Goal: Transaction & Acquisition: Purchase product/service

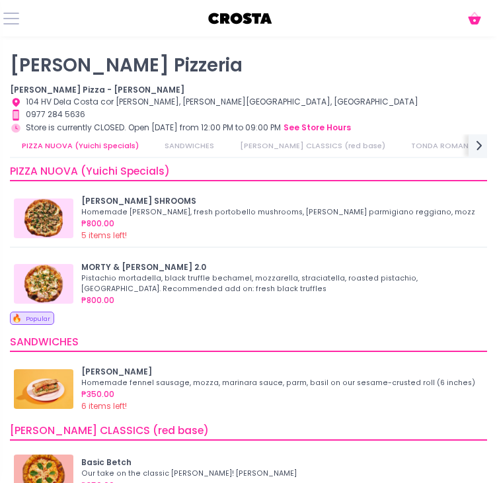
click at [126, 29] on div "Cart Created with Sketch." at bounding box center [248, 18] width 497 height 36
click at [57, 281] on img at bounding box center [44, 284] width 60 height 40
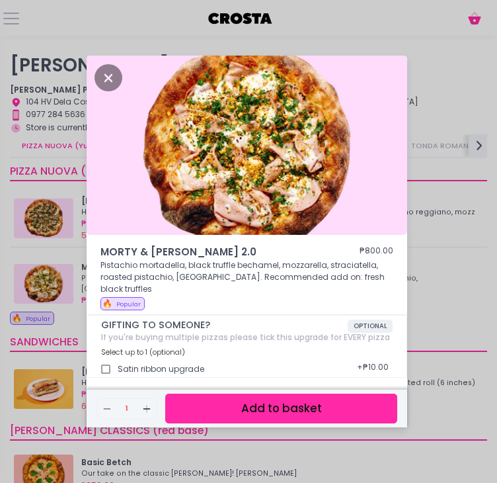
click at [104, 164] on img at bounding box center [247, 146] width 321 height 180
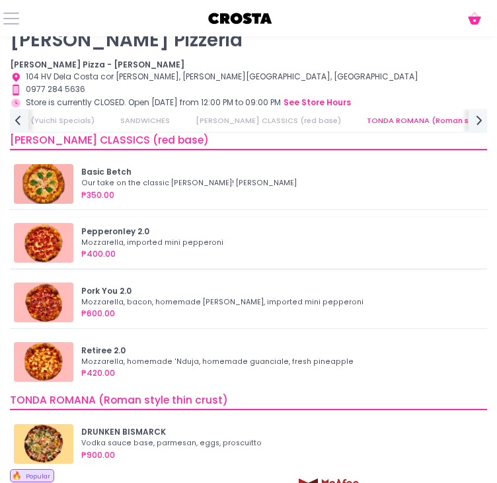
scroll to position [0, 146]
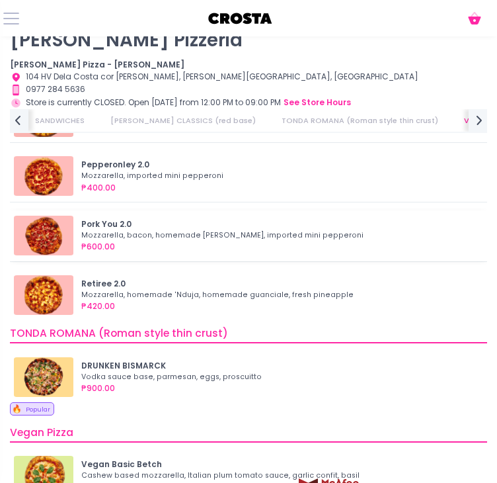
click at [50, 234] on img at bounding box center [44, 236] width 60 height 40
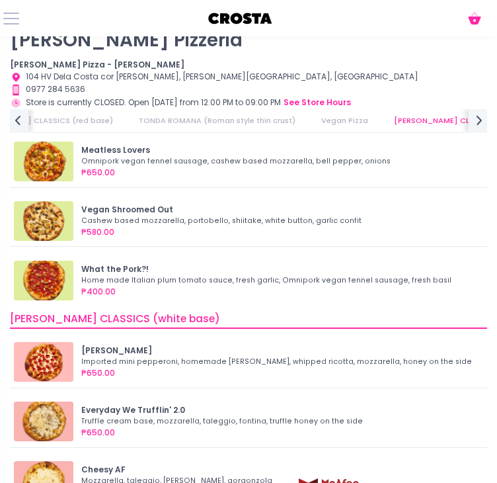
scroll to position [728, 0]
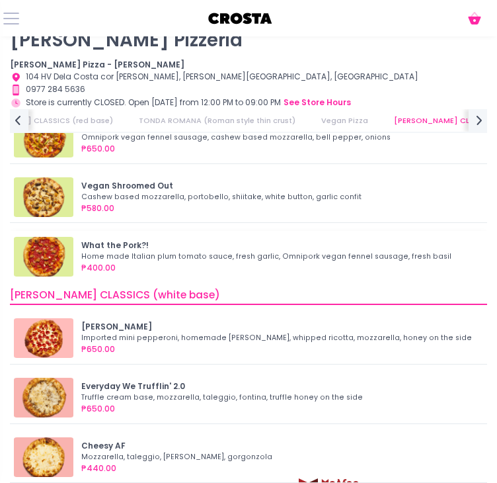
click at [51, 257] on img at bounding box center [44, 257] width 60 height 40
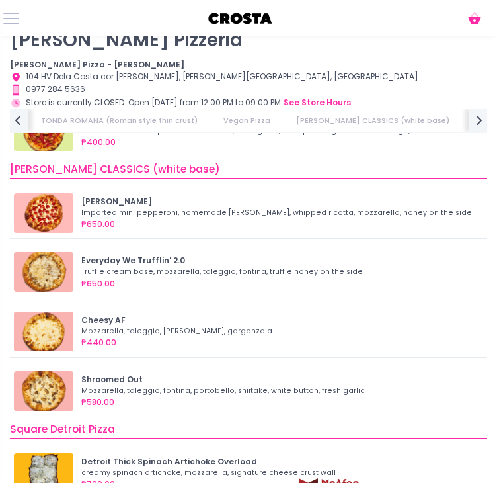
scroll to position [860, 0]
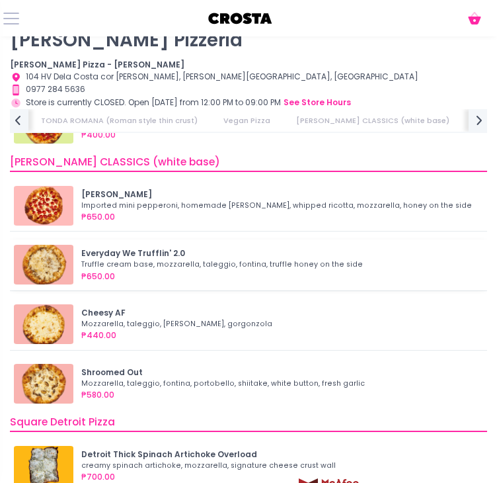
click at [102, 262] on div "Truffle cream base, mozzarella, taleggio, fontina, truffle honey on the side" at bounding box center [278, 264] width 394 height 11
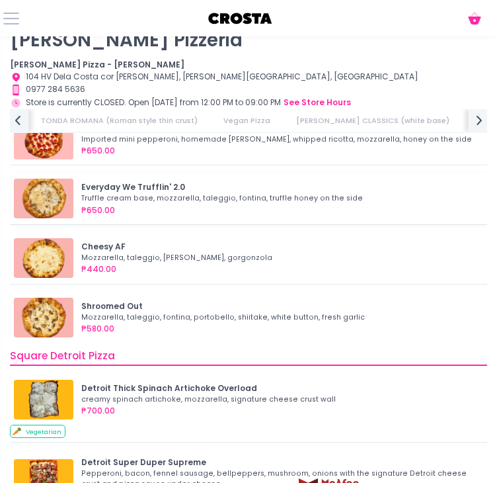
click at [39, 179] on img at bounding box center [44, 199] width 60 height 40
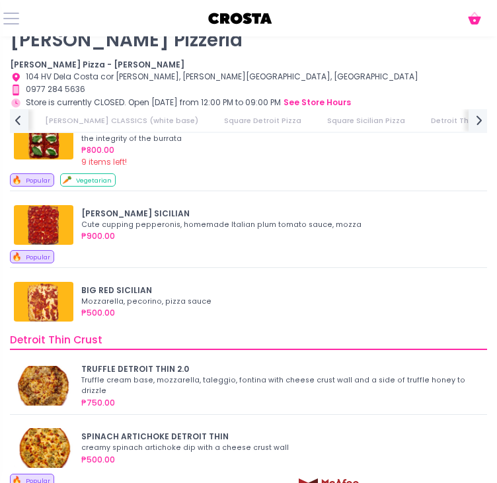
scroll to position [1521, 0]
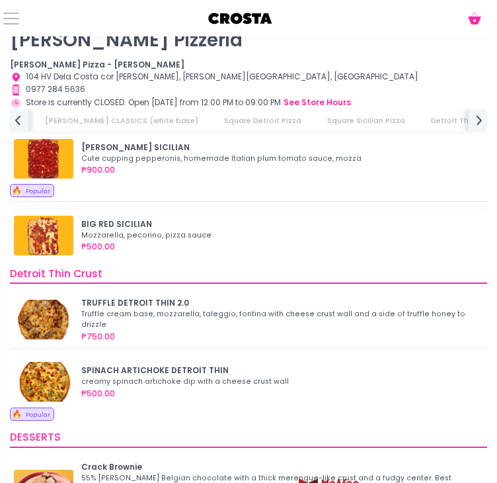
click at [62, 223] on img at bounding box center [44, 236] width 60 height 40
click at [58, 149] on img at bounding box center [44, 159] width 60 height 40
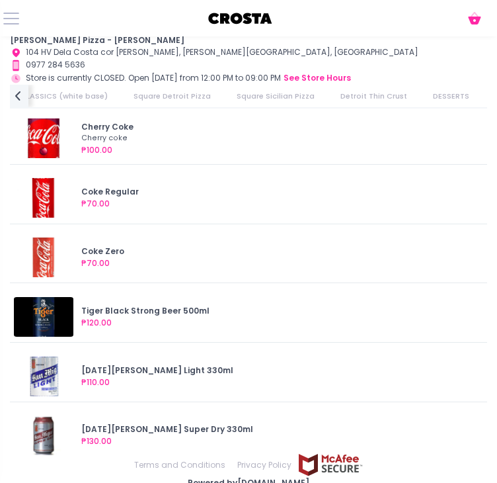
scroll to position [63, 0]
